Goal: Information Seeking & Learning: Learn about a topic

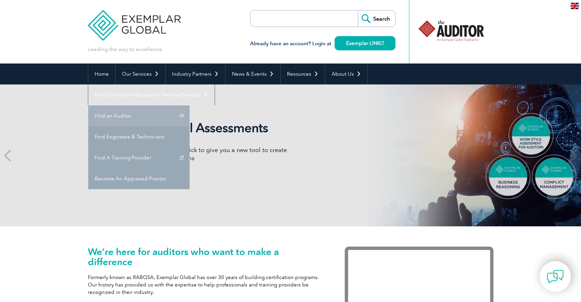
click at [190, 105] on link "Find an Auditor" at bounding box center [138, 115] width 101 height 21
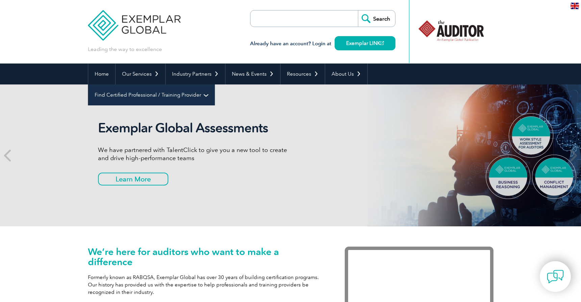
click at [215, 85] on link "Find Certified Professional / Training Provider" at bounding box center [151, 95] width 126 height 21
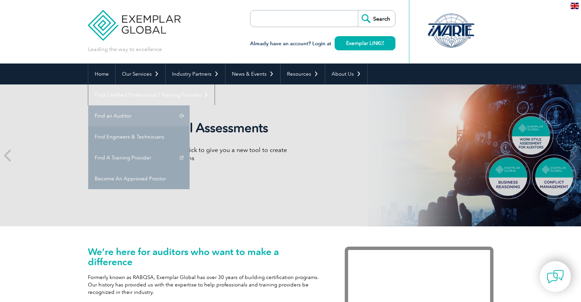
click at [190, 105] on link "Find an Auditor" at bounding box center [138, 115] width 101 height 21
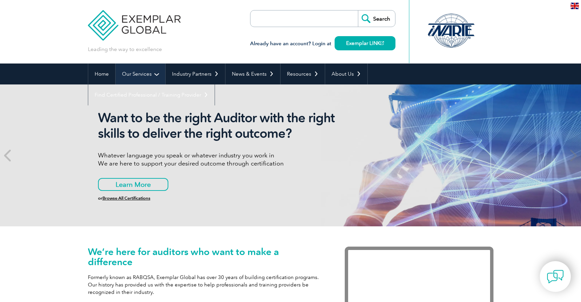
click at [145, 74] on link "Our Services" at bounding box center [141, 74] width 50 height 21
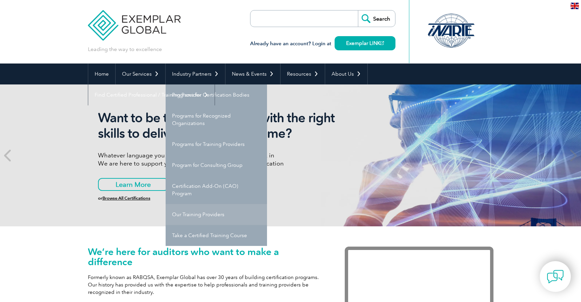
click at [184, 212] on link "Our Training Providers" at bounding box center [216, 214] width 101 height 21
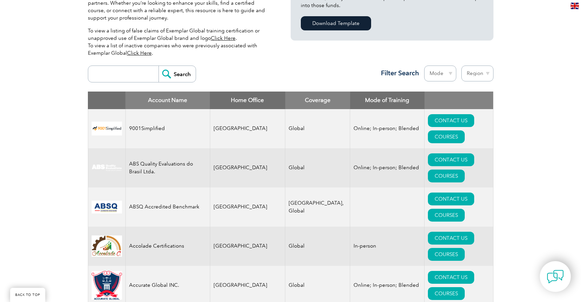
scroll to position [205, 0]
click at [135, 74] on input "search" at bounding box center [125, 74] width 67 height 16
type input "DB HSE"
click at [181, 71] on input "Search" at bounding box center [177, 74] width 37 height 16
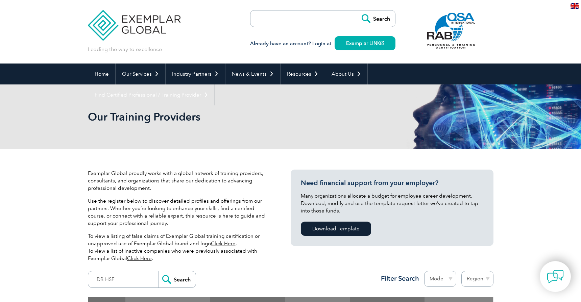
scroll to position [0, 0]
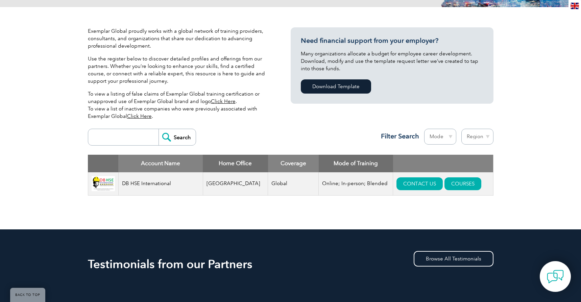
scroll to position [150, 0]
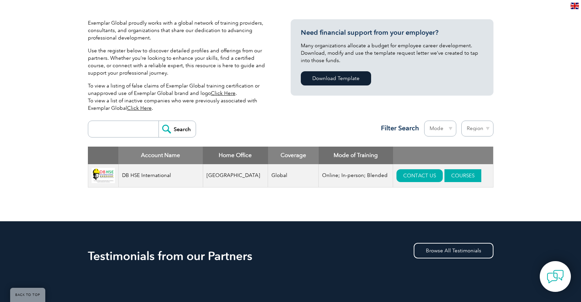
click at [451, 178] on link "COURSES" at bounding box center [463, 175] width 37 height 13
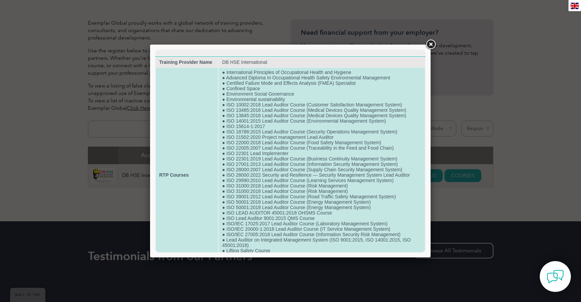
scroll to position [0, 0]
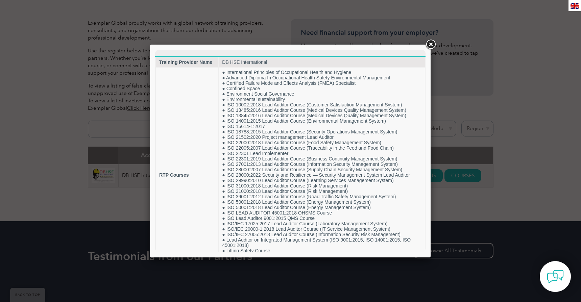
click at [433, 47] on link at bounding box center [431, 45] width 12 height 12
